Goal: Check status: Check status

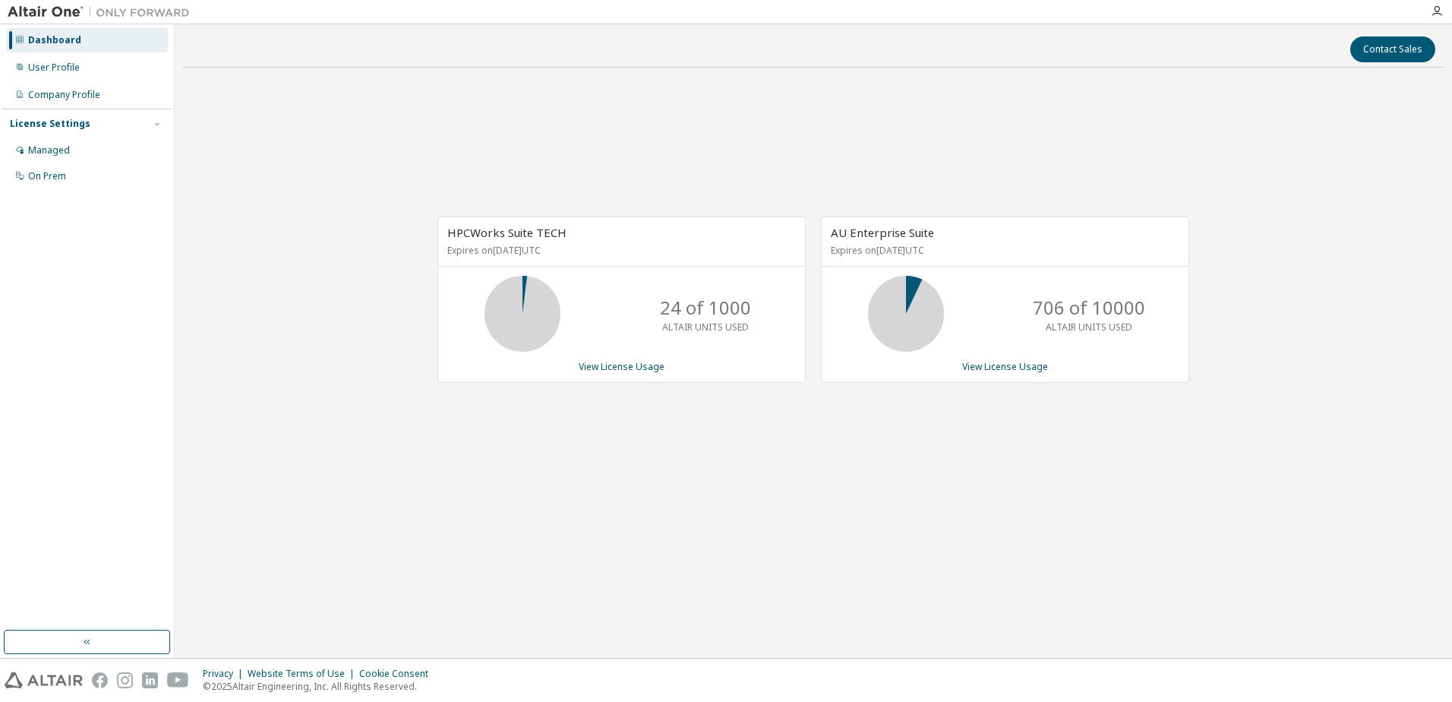
click at [1188, 536] on div "Contact Sales HPCWorks Suite TECH Expires on [DATE] UTC 24 of 1000 ALTAIR UNITS…" at bounding box center [813, 341] width 1262 height 618
click at [1283, 295] on div "HPCWorks Suite TECH Expires on [DATE] UTC 24 of 1000 ALTAIR UNITS USED View Lic…" at bounding box center [813, 308] width 1262 height 456
click at [734, 135] on div "HPCWorks Suite TECH Expires on [DATE] UTC 24 of 1000 ALTAIR UNITS USED View Lic…" at bounding box center [813, 308] width 1262 height 456
click at [596, 364] on link "View License Usage" at bounding box center [622, 366] width 86 height 13
